Goal: Task Accomplishment & Management: Use online tool/utility

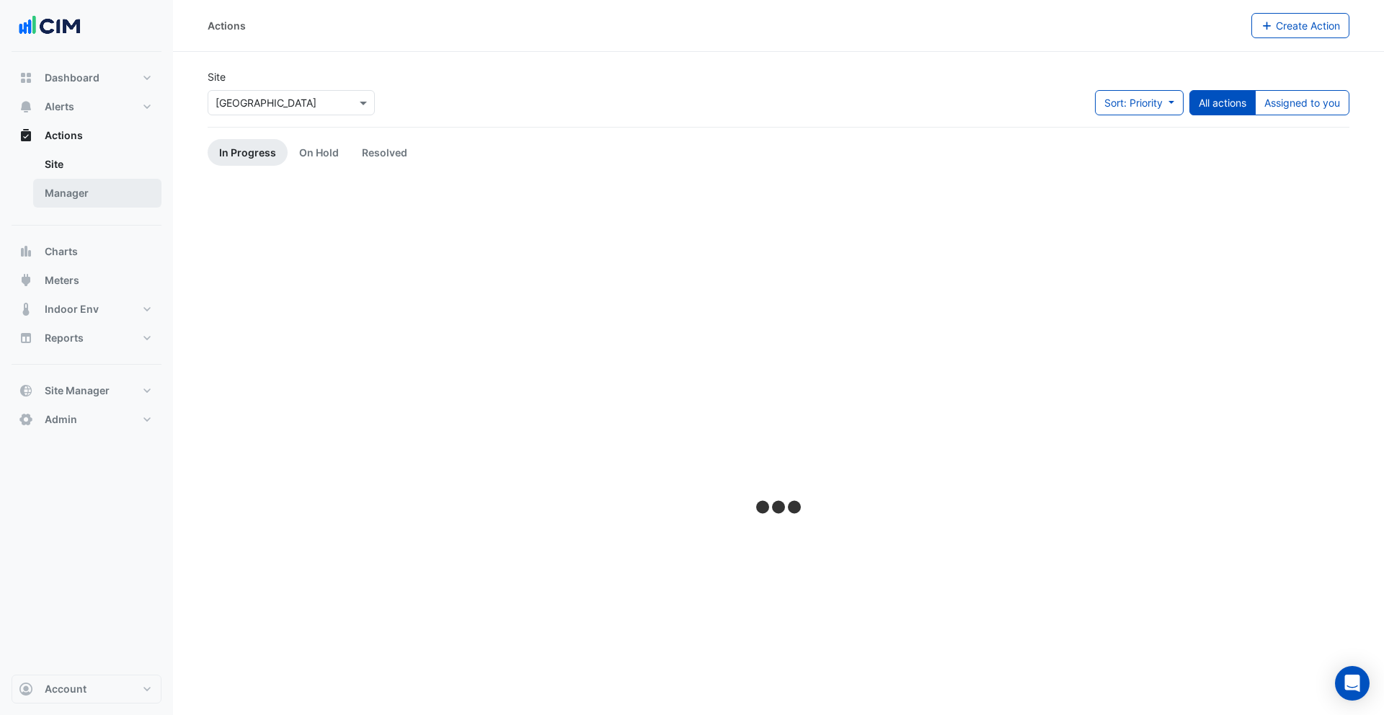
click at [92, 192] on link "Manager" at bounding box center [97, 193] width 128 height 29
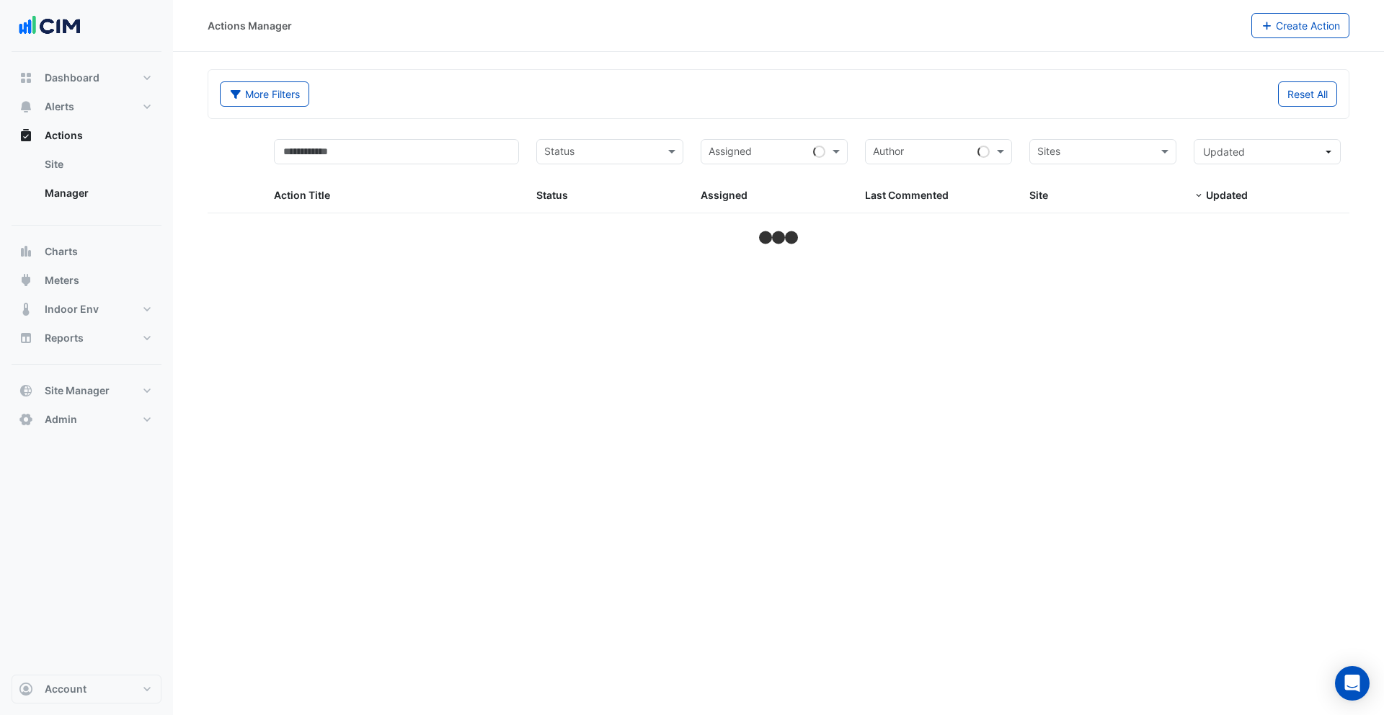
select select "***"
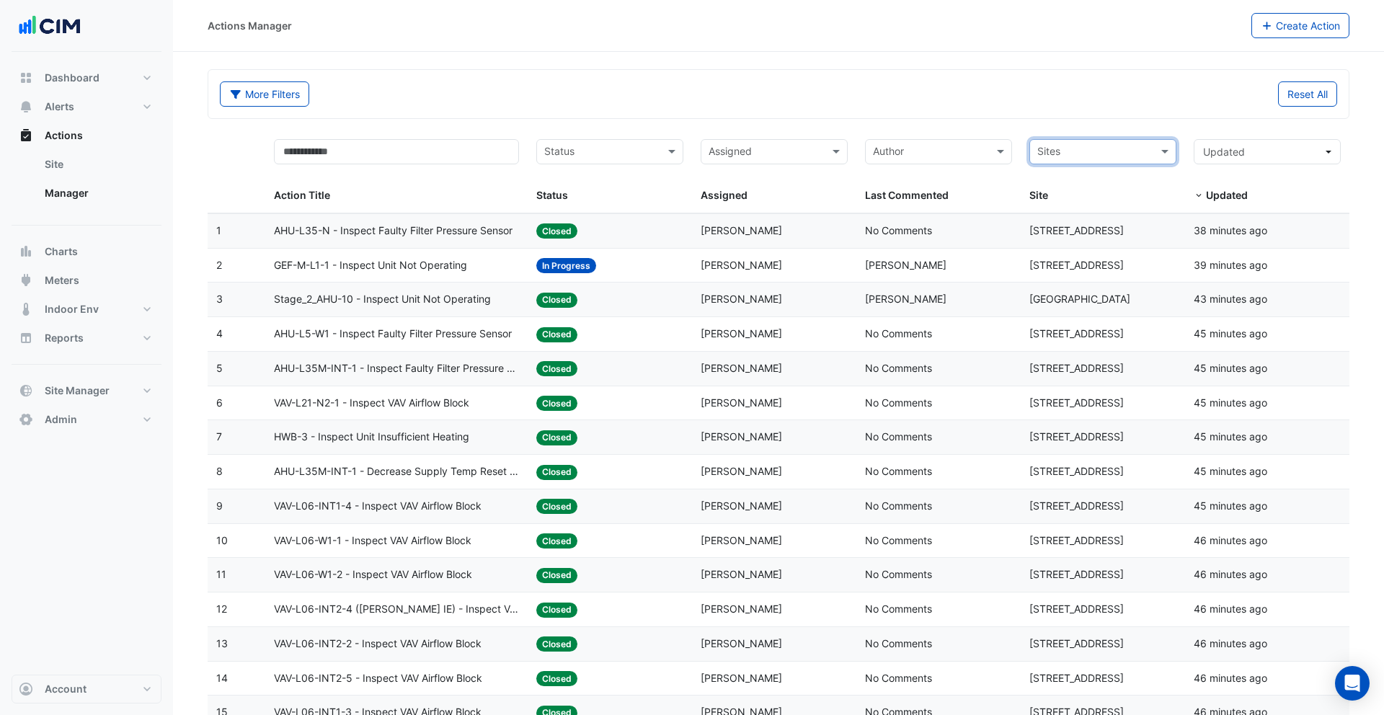
click at [613, 271] on div "Status: In Progress" at bounding box center [609, 265] width 147 height 17
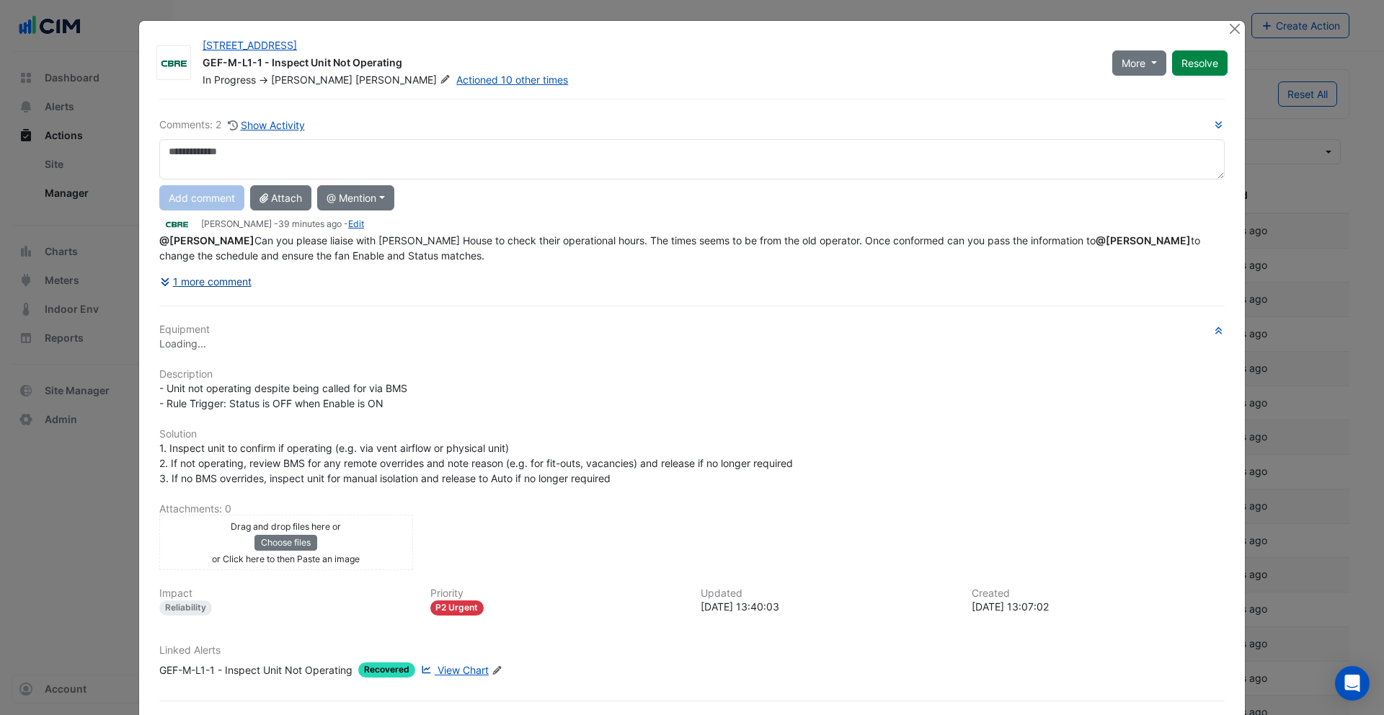
click at [229, 280] on button "1 more comment" at bounding box center [205, 281] width 93 height 25
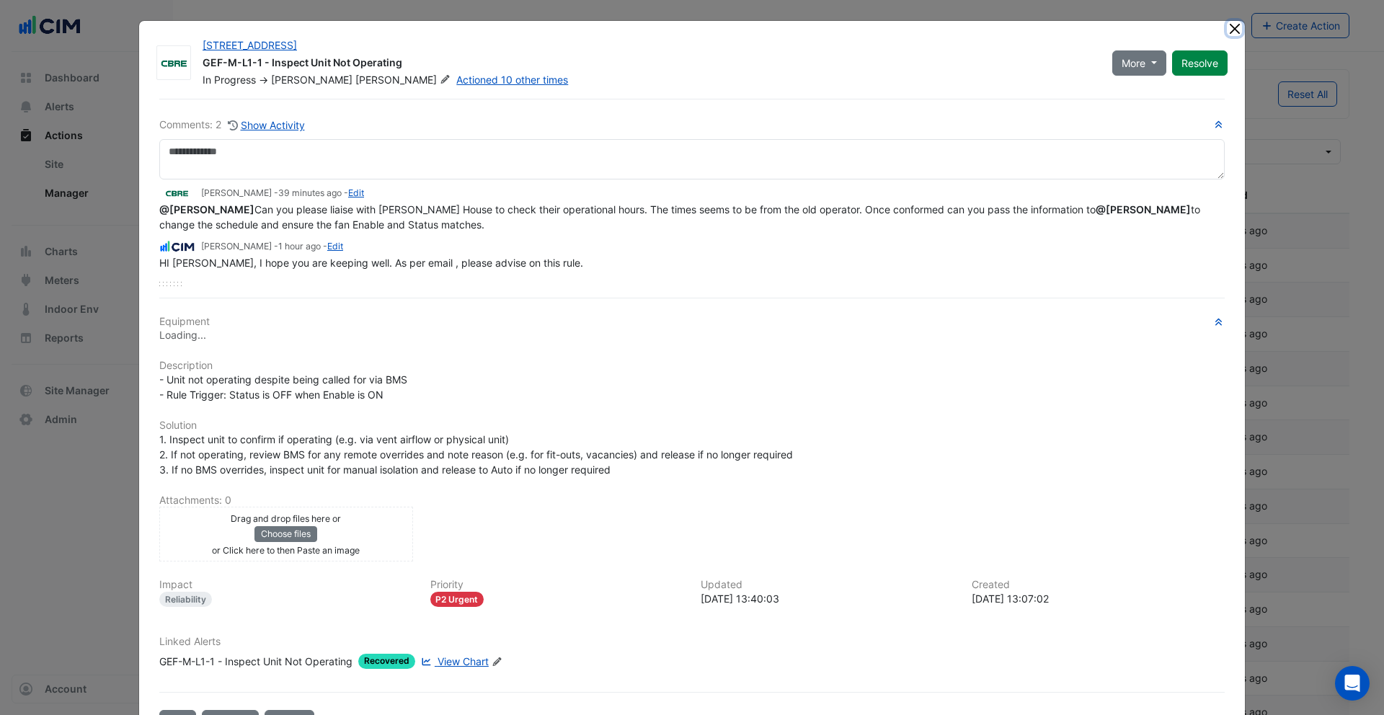
click at [1233, 22] on button "Close" at bounding box center [1234, 28] width 15 height 15
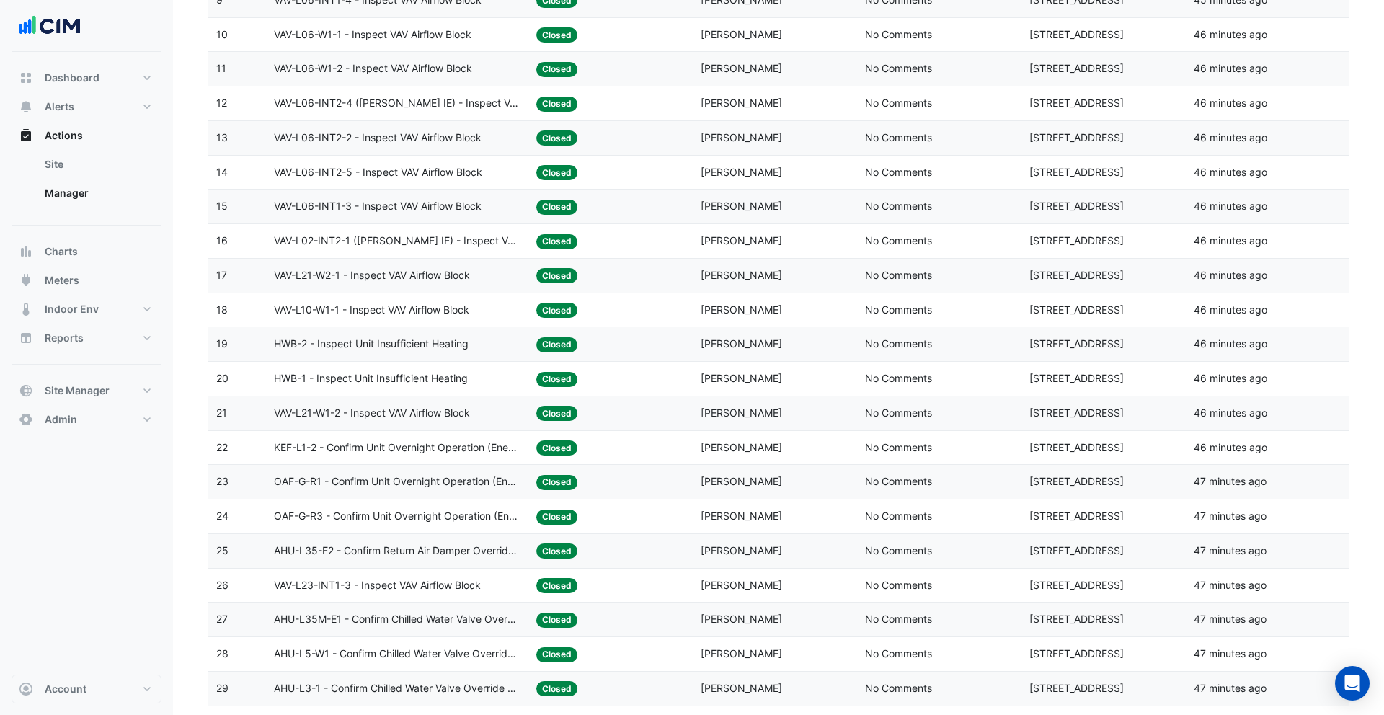
scroll to position [560, 0]
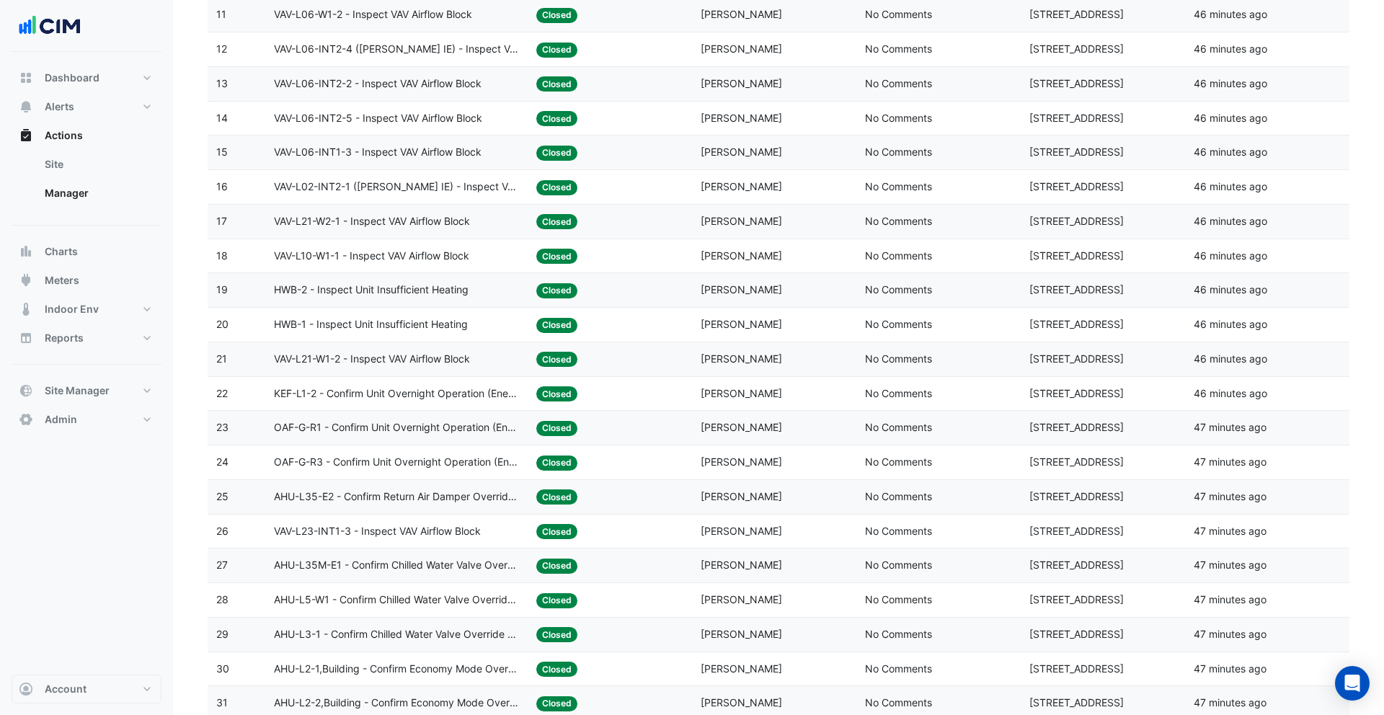
click at [706, 286] on span "[PERSON_NAME]" at bounding box center [741, 289] width 81 height 12
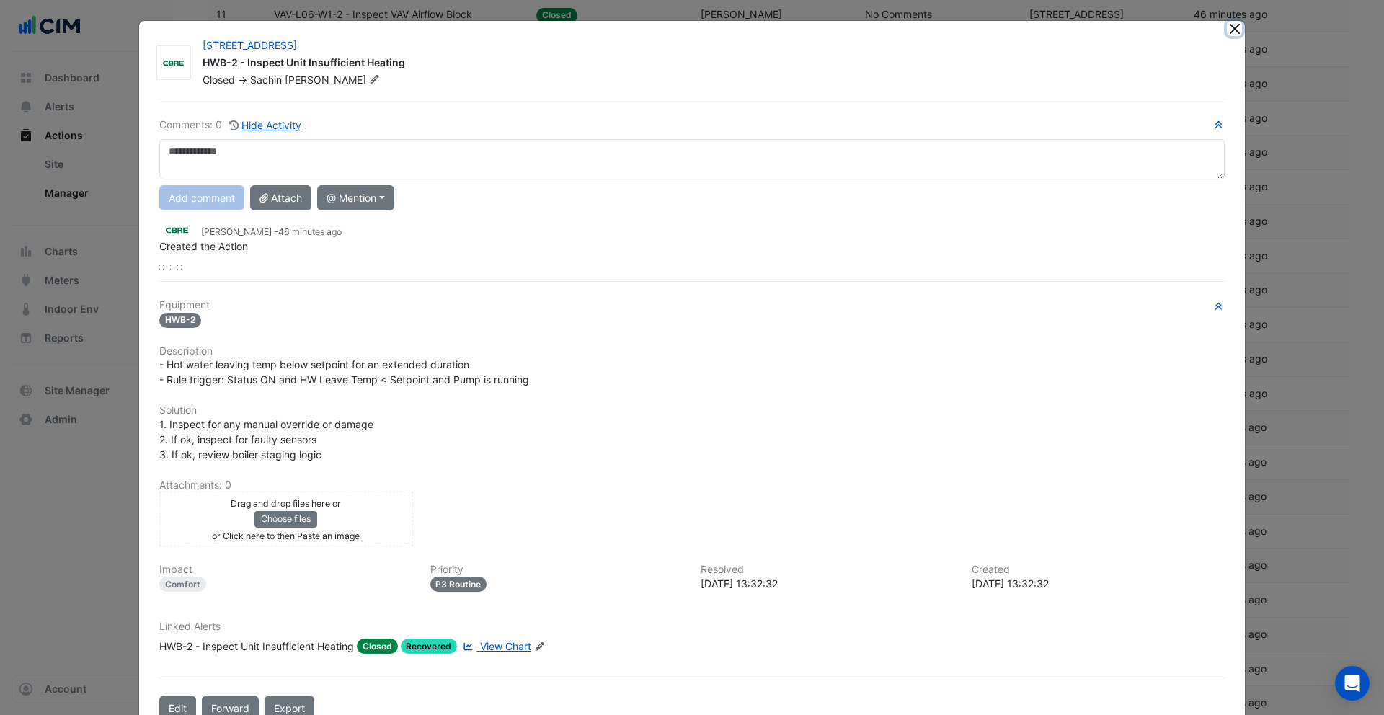
click at [1235, 28] on button "Close" at bounding box center [1234, 28] width 15 height 15
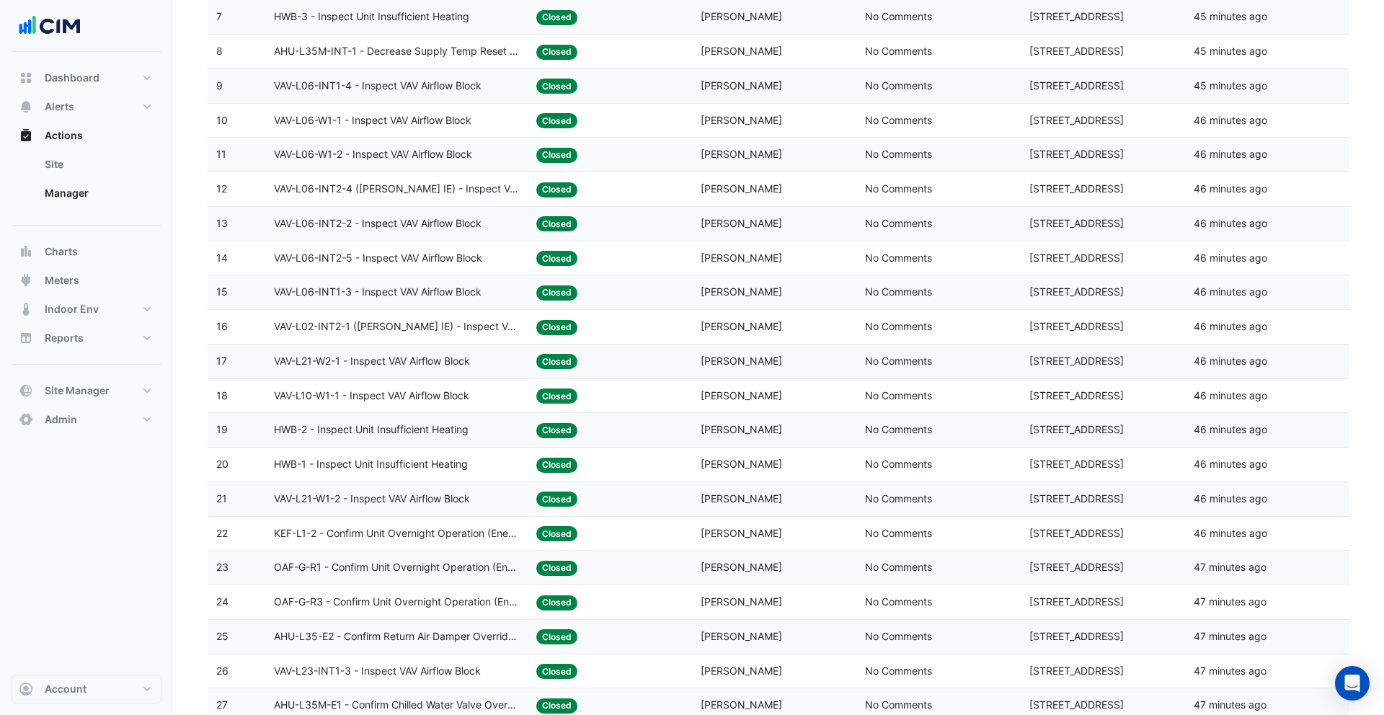
scroll to position [0, 0]
